Goal: Transaction & Acquisition: Purchase product/service

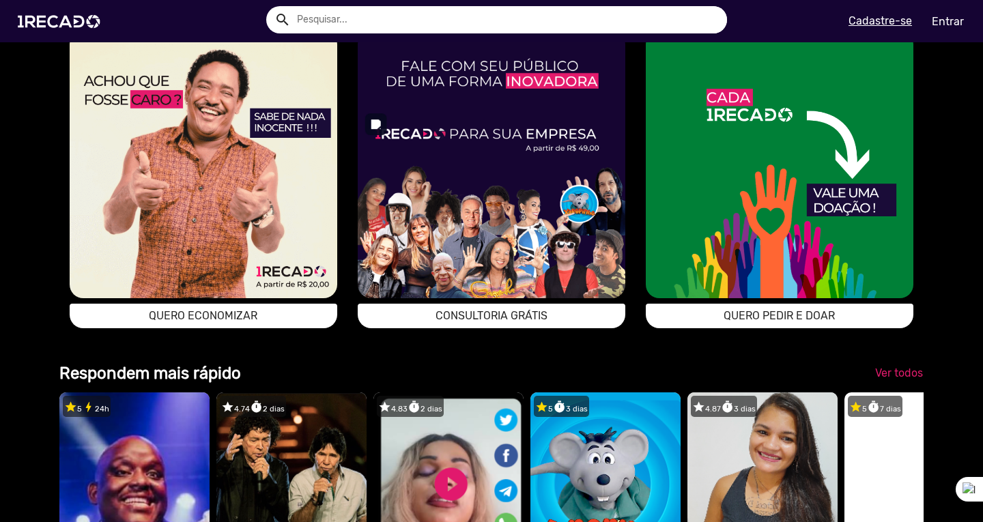
scroll to position [2527, 0]
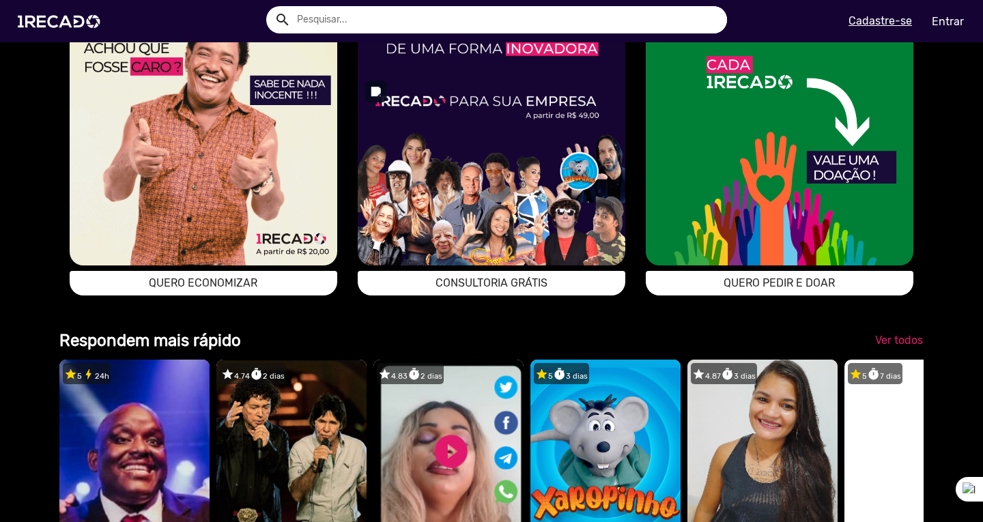
drag, startPoint x: 434, startPoint y: 292, endPoint x: 0, endPoint y: 389, distance: 445.0
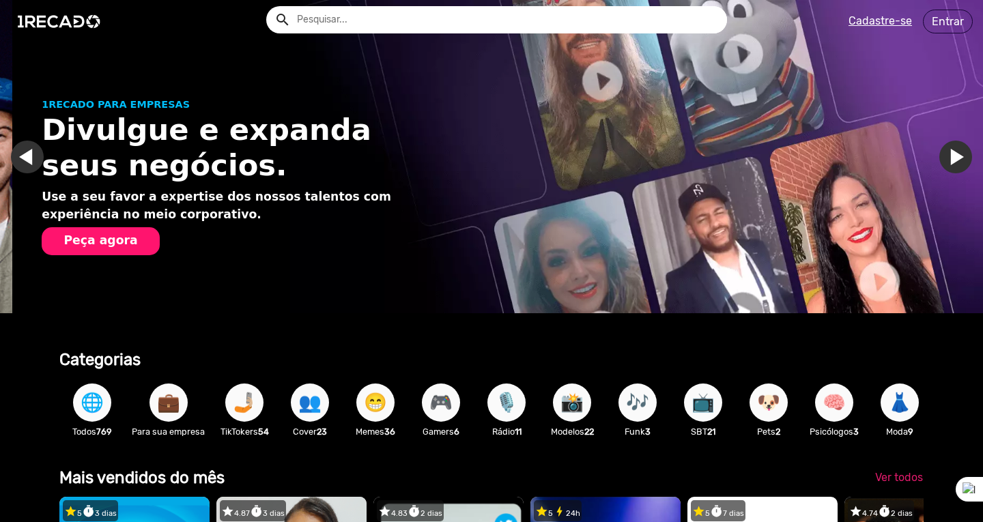
scroll to position [0, 973]
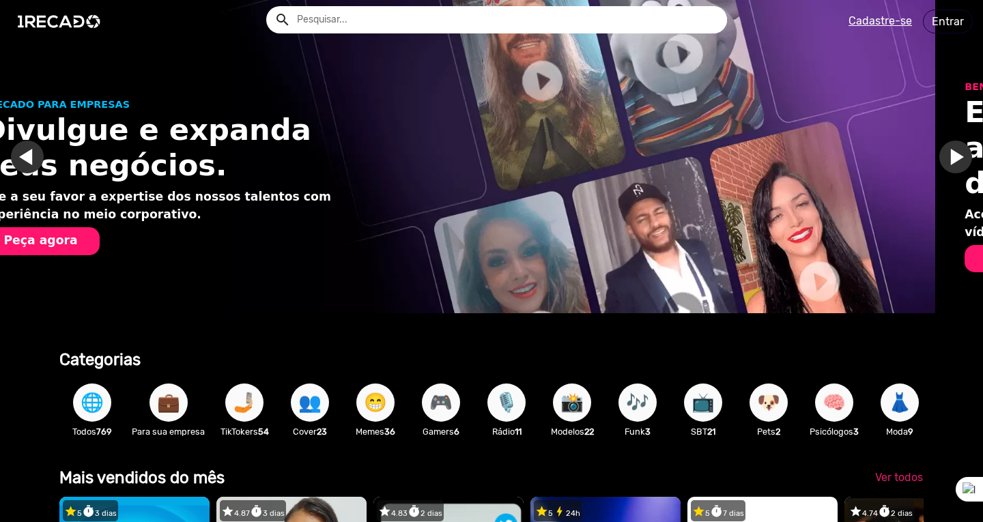
click at [143, 399] on div "💼 Para sua empresa" at bounding box center [168, 409] width 87 height 79
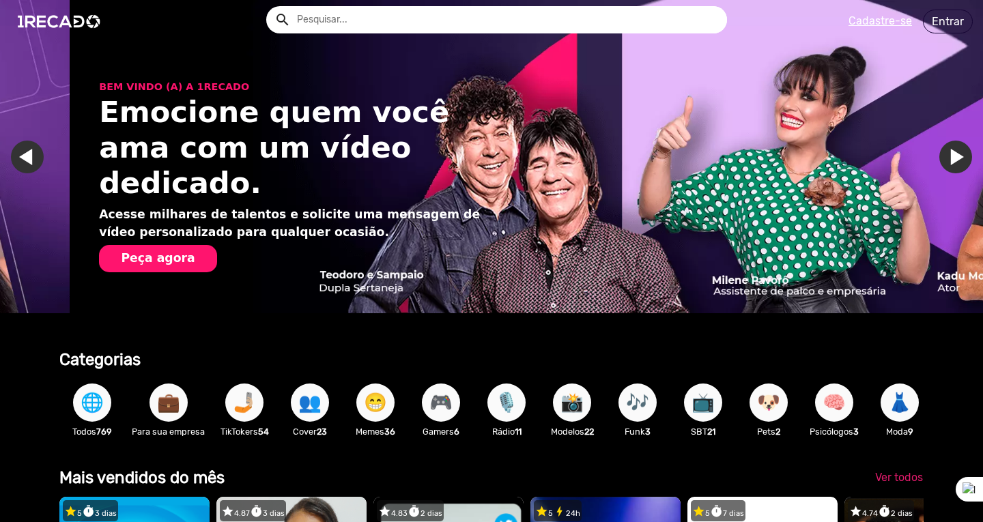
scroll to position [0, 1938]
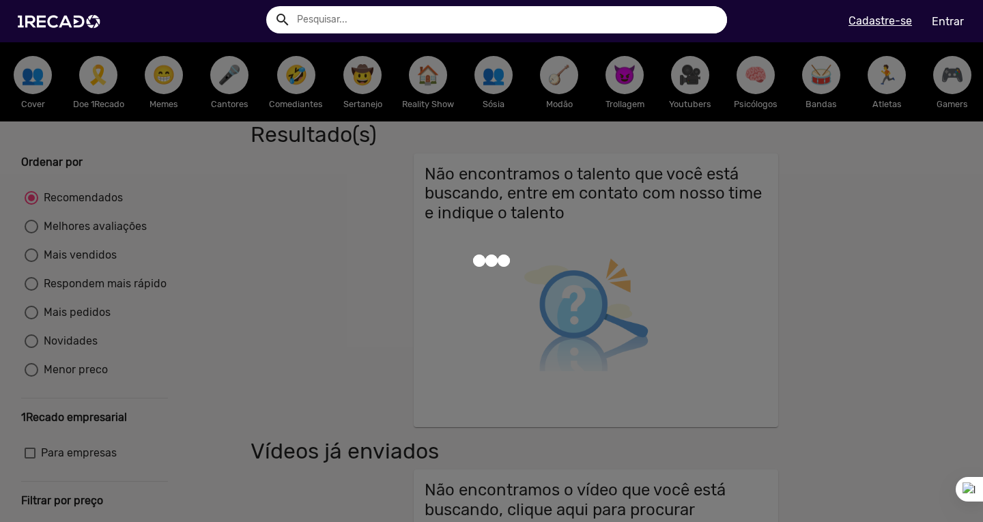
click at [147, 399] on div at bounding box center [491, 261] width 983 height 522
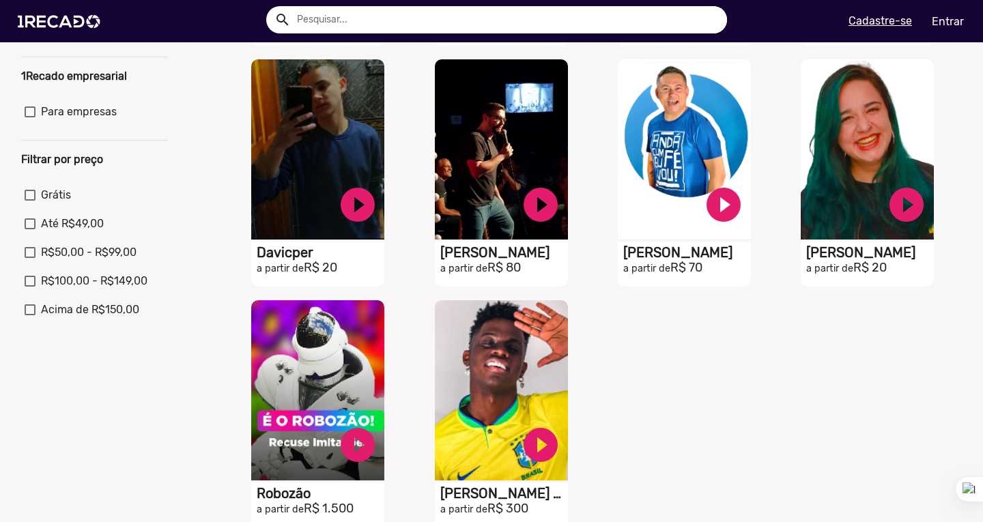
scroll to position [478, 0]
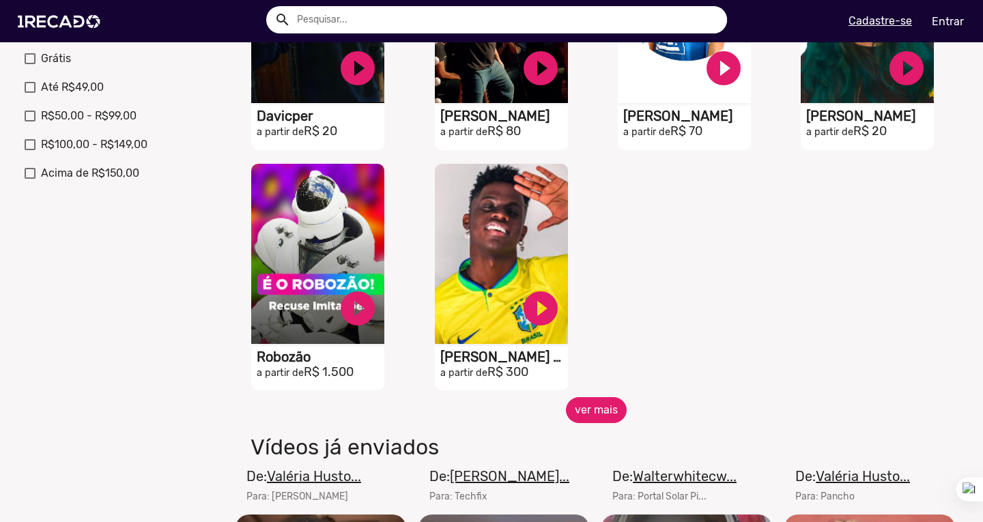
click at [601, 423] on button "ver mais" at bounding box center [596, 410] width 61 height 26
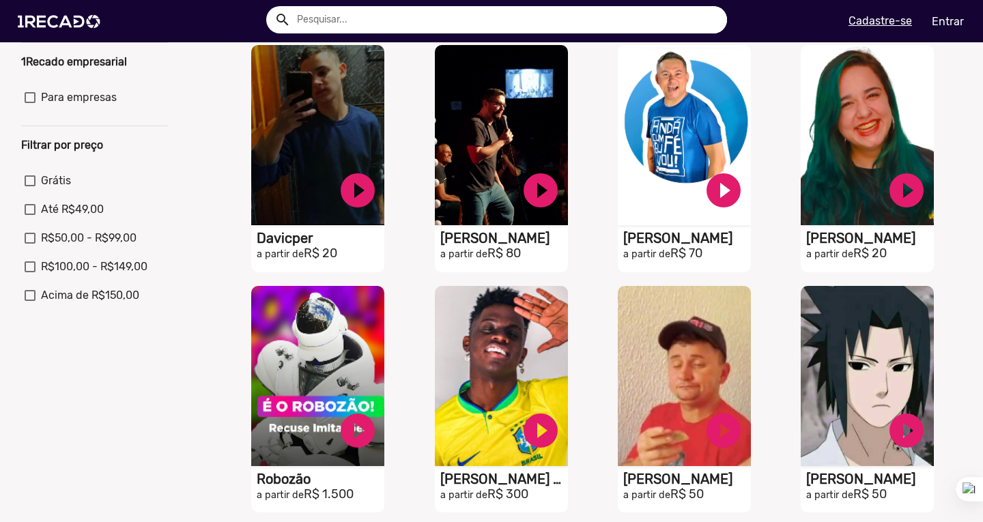
scroll to position [205, 0]
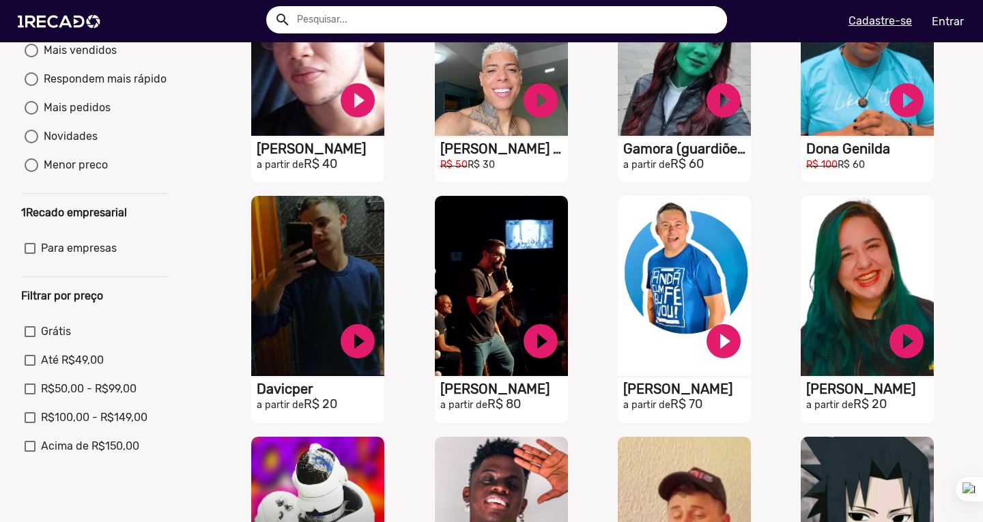
click at [62, 455] on span "Acima de R$150,00" at bounding box center [90, 446] width 98 height 16
click at [30, 453] on input "Acima de R$150,00" at bounding box center [29, 452] width 1 height 1
checkbox input "true"
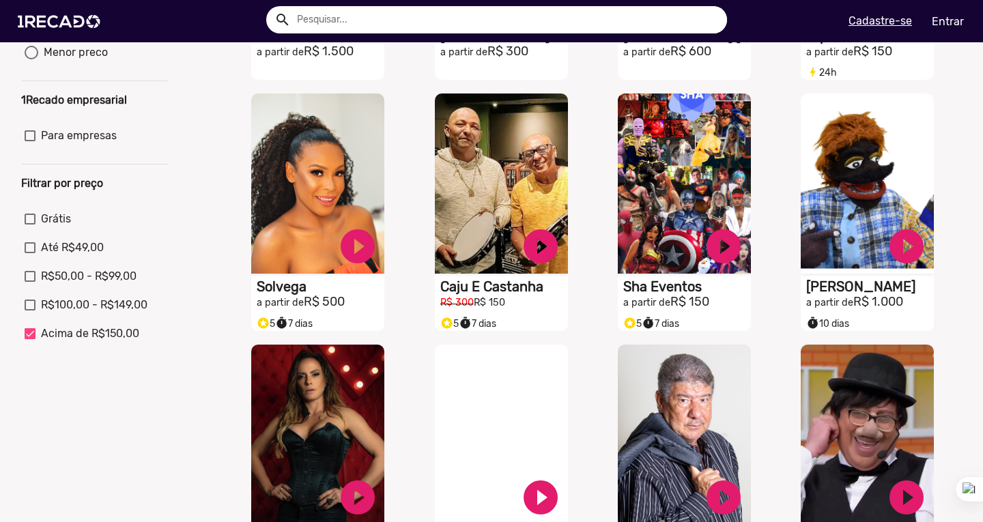
scroll to position [0, 0]
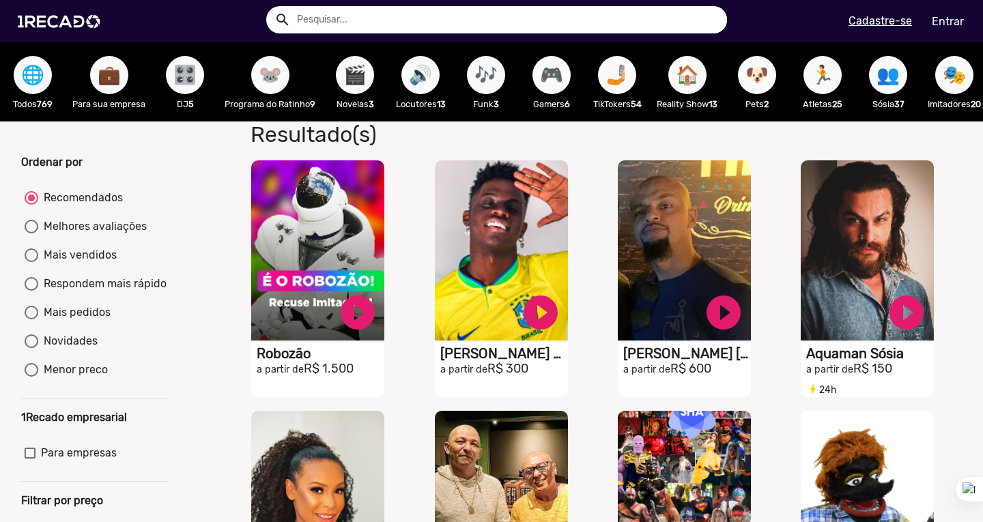
click at [87, 375] on div "Menor preco" at bounding box center [73, 370] width 70 height 16
click at [31, 377] on input "Menor preco" at bounding box center [31, 377] width 1 height 1
radio input "true"
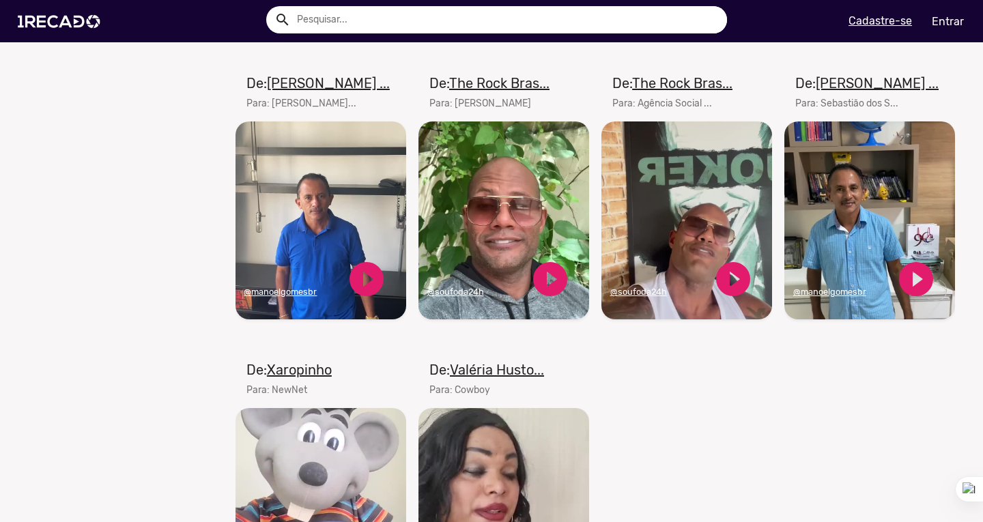
scroll to position [2156, 0]
click at [912, 219] on video "Seu navegador não reproduz vídeo em HTML5" at bounding box center [870, 221] width 171 height 198
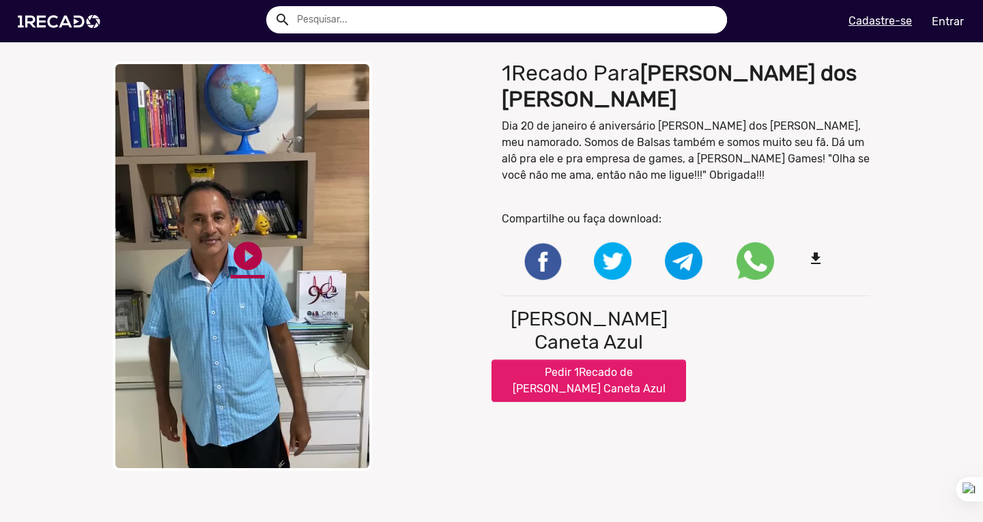
click at [255, 255] on link "play_circle_filled" at bounding box center [248, 256] width 34 height 34
click at [552, 360] on button "Pedir 1Recado de [PERSON_NAME] Caneta Azul" at bounding box center [589, 381] width 195 height 42
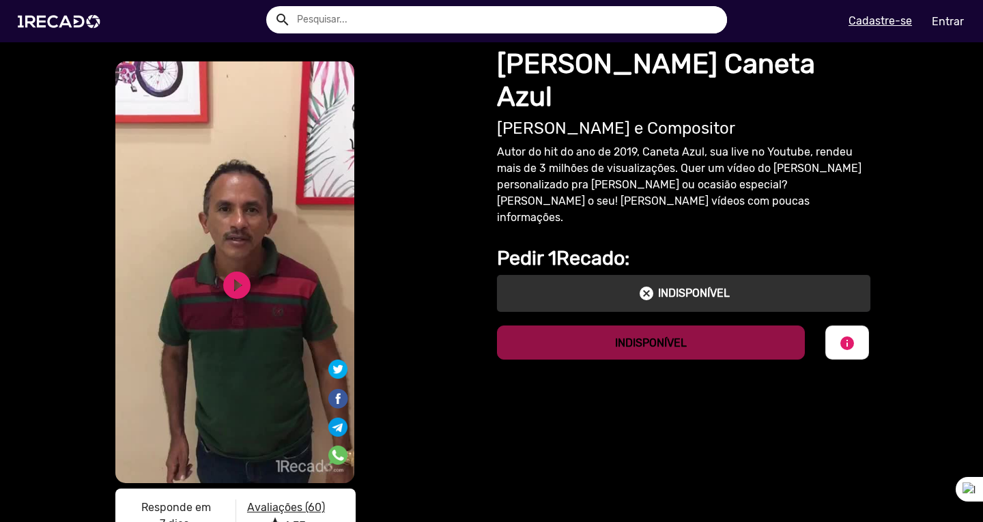
click at [560, 275] on div "cancel INDISPONÍVEL" at bounding box center [684, 293] width 374 height 37
click at [35, 14] on img at bounding box center [61, 21] width 103 height 58
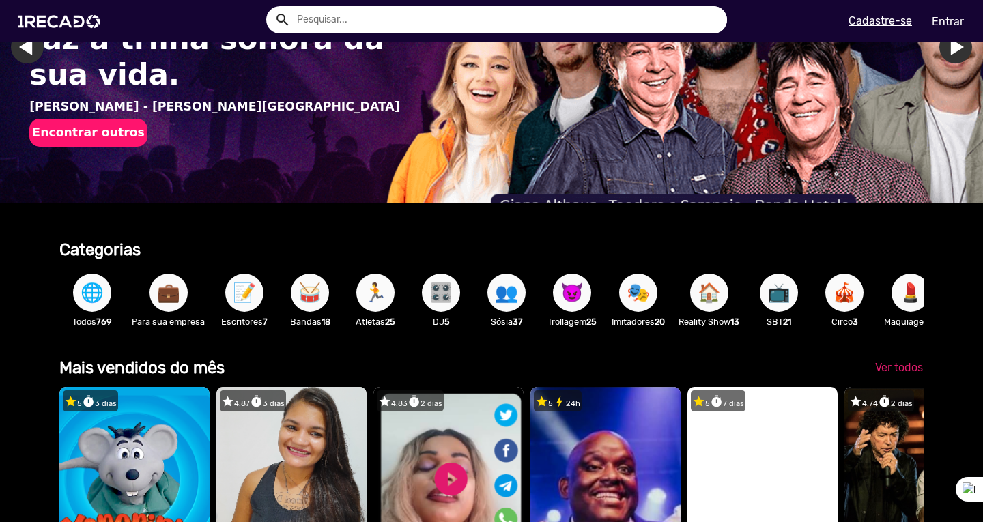
scroll to position [341, 0]
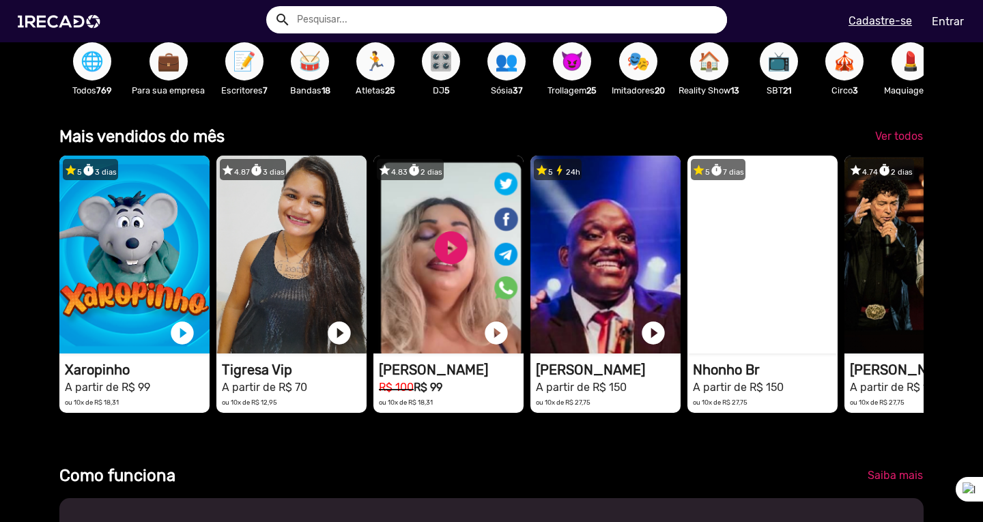
click at [86, 55] on span "🌐" at bounding box center [92, 61] width 23 height 38
click at [90, 61] on span "🌐" at bounding box center [92, 61] width 23 height 38
click at [92, 72] on span "🌐" at bounding box center [92, 61] width 23 height 38
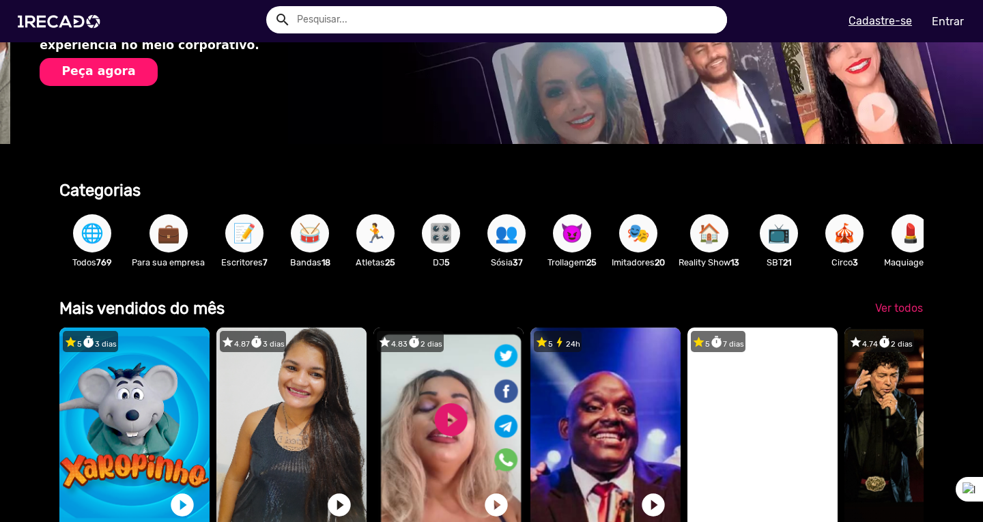
scroll to position [137, 0]
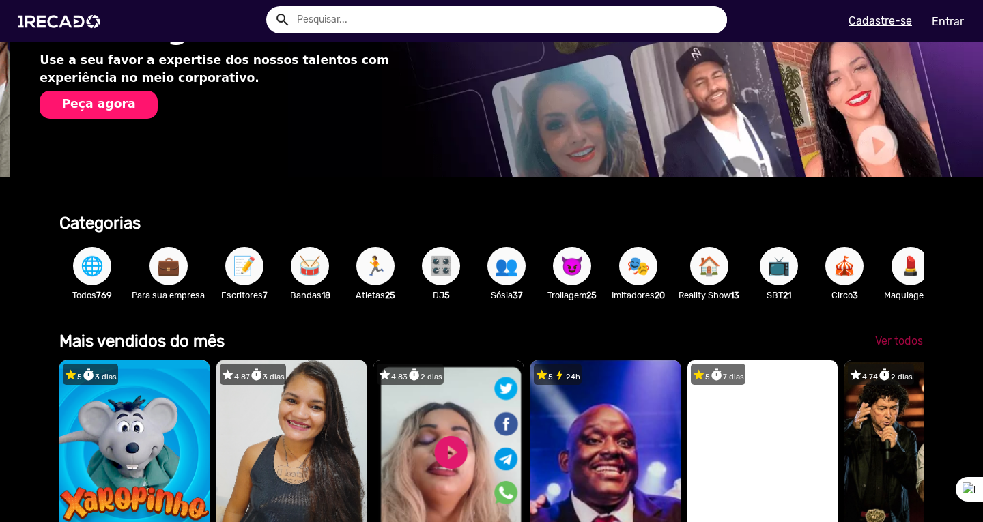
click at [879, 344] on link "Ver todos" at bounding box center [899, 341] width 70 height 25
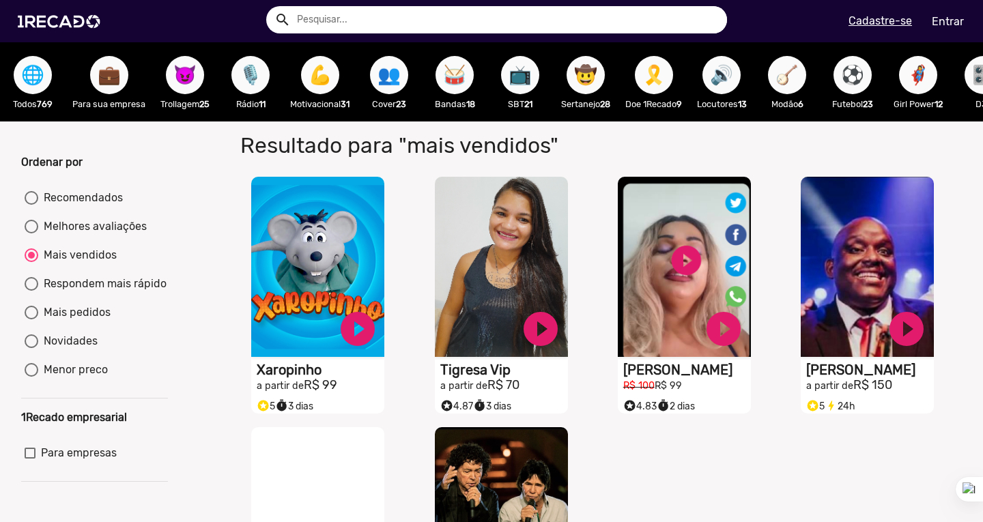
click at [26, 80] on span "🌐" at bounding box center [32, 75] width 23 height 38
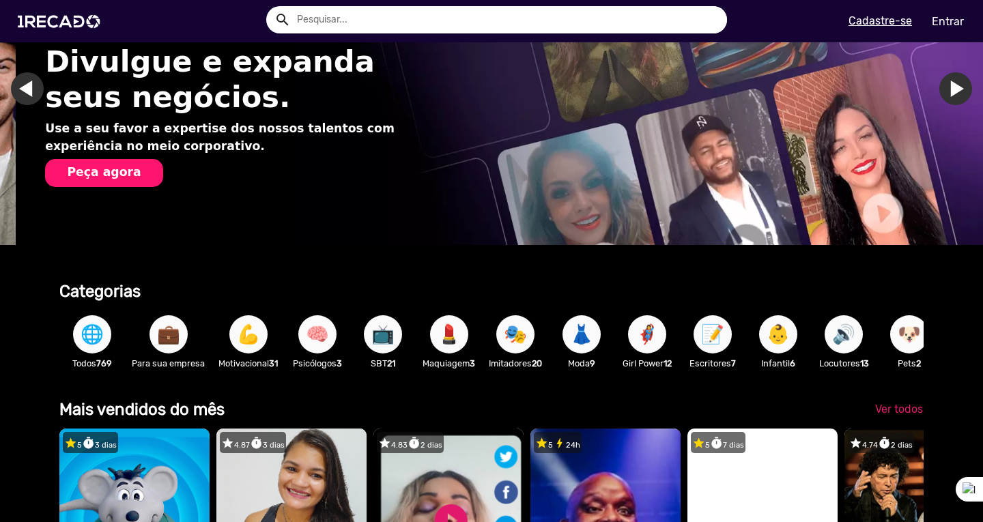
scroll to position [0, 973]
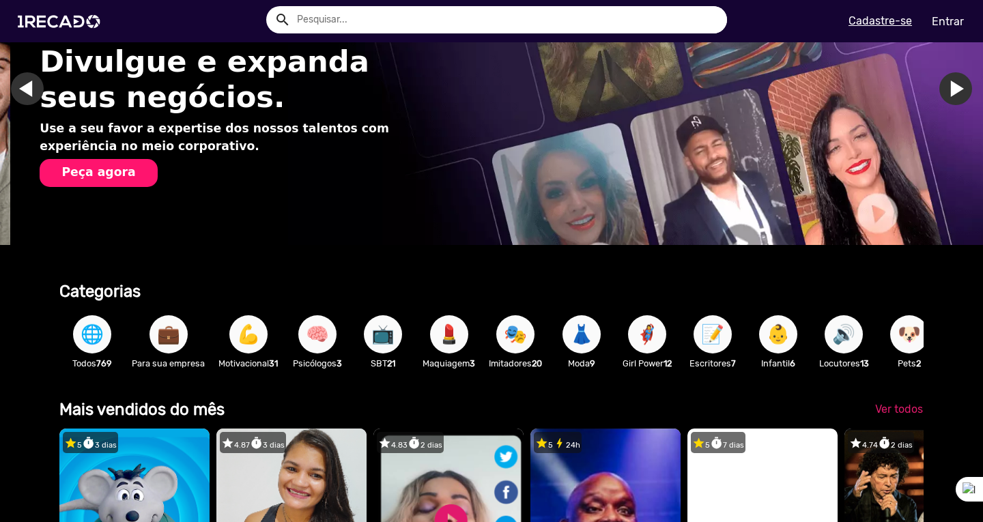
drag, startPoint x: 903, startPoint y: 341, endPoint x: 930, endPoint y: 410, distance: 74.8
click at [245, 344] on span "💪" at bounding box center [248, 334] width 23 height 38
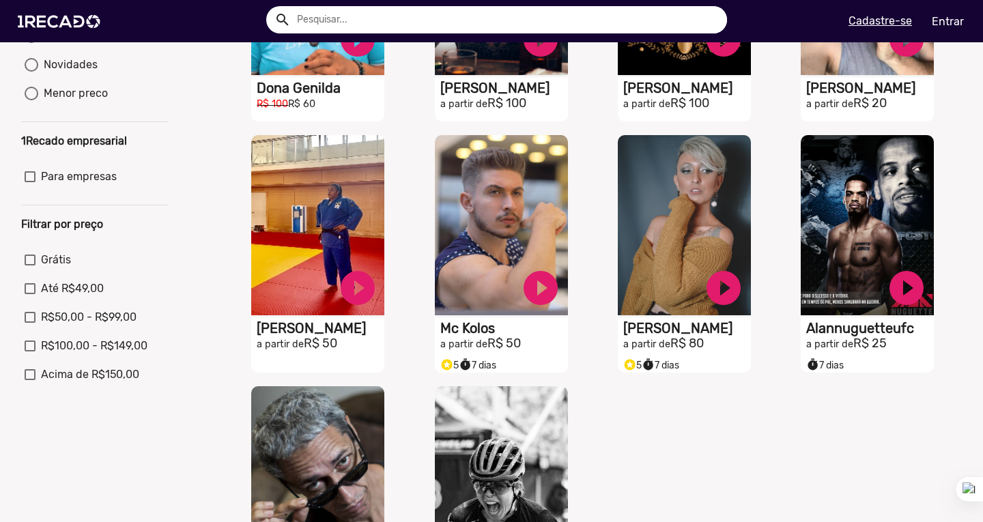
scroll to position [550, 0]
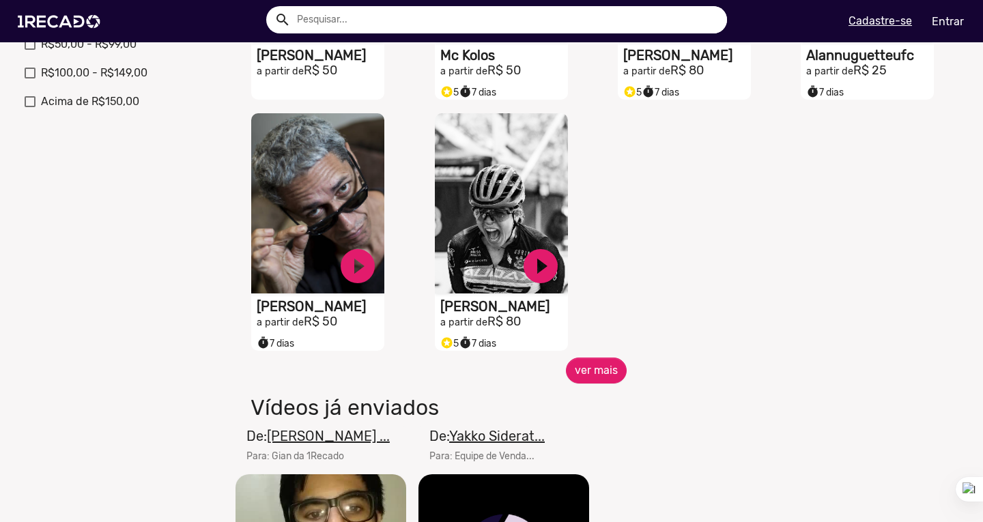
click at [603, 374] on button "ver mais" at bounding box center [596, 371] width 61 height 26
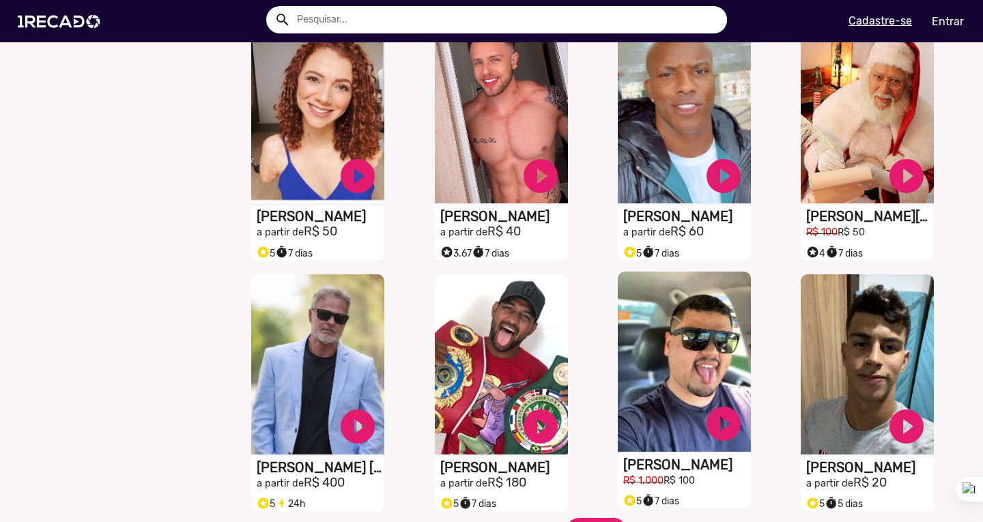
scroll to position [1233, 0]
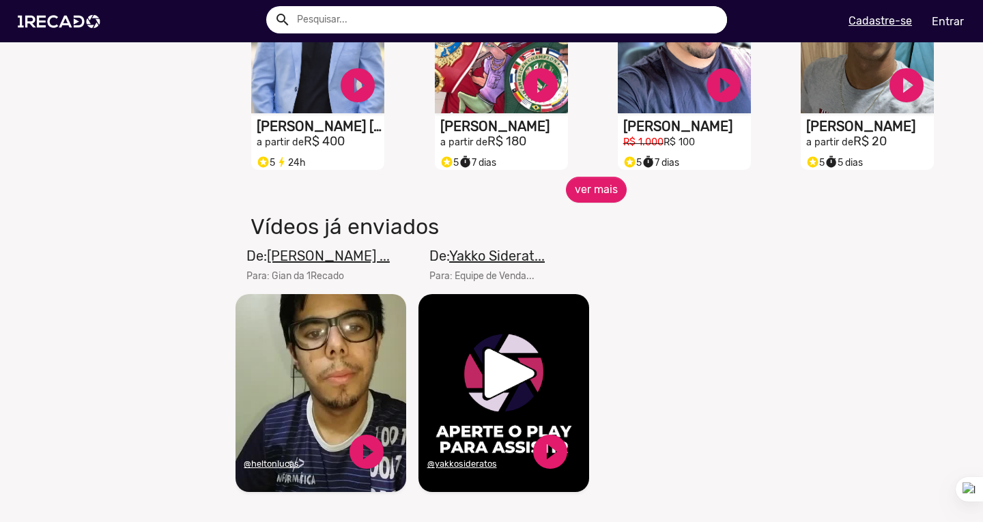
click at [600, 201] on button "ver mais" at bounding box center [596, 190] width 61 height 26
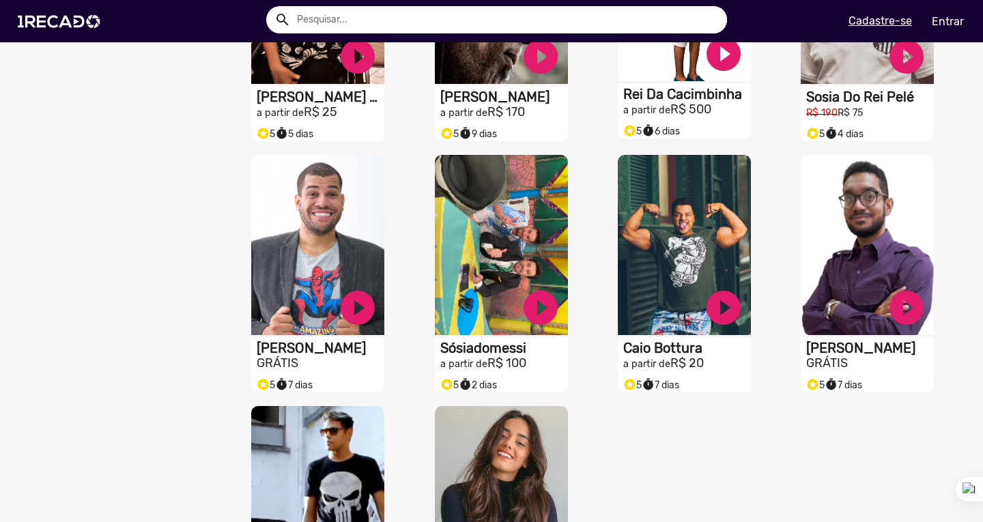
scroll to position [1779, 0]
